Goal: Check status: Check status

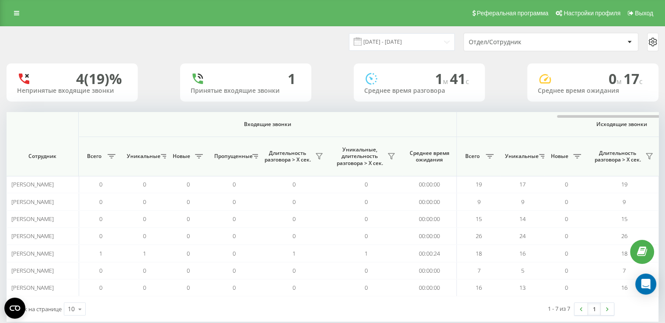
scroll to position [0, 359]
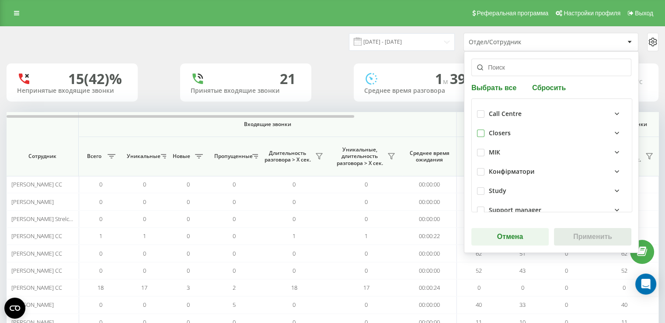
click at [477, 129] on label at bounding box center [480, 129] width 7 height 0
checkbox input "true"
click at [561, 233] on button "Применить" at bounding box center [592, 236] width 77 height 17
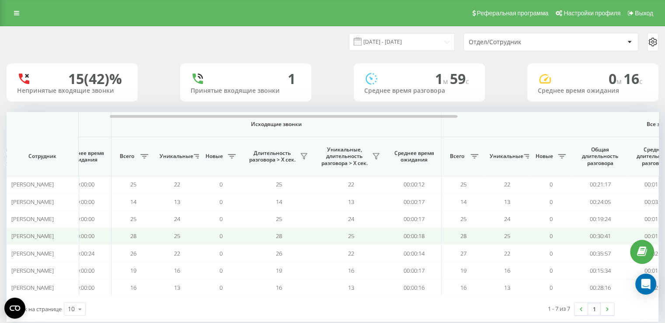
scroll to position [0, 399]
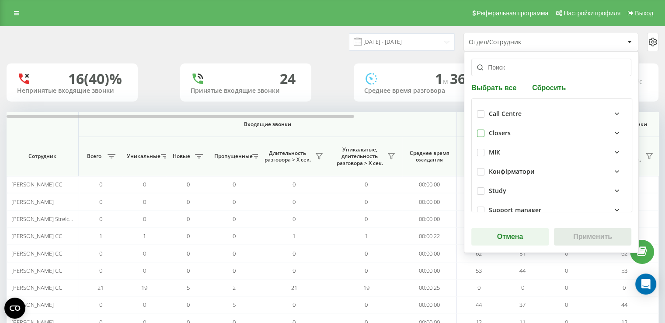
click at [478, 129] on label at bounding box center [480, 129] width 7 height 0
checkbox input "true"
click at [567, 235] on button "Применить" at bounding box center [592, 236] width 77 height 17
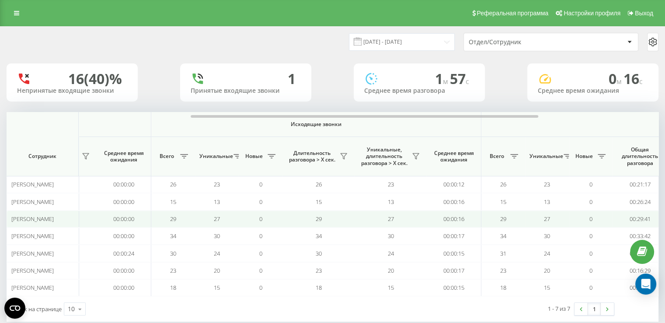
scroll to position [0, 319]
